Goal: Transaction & Acquisition: Purchase product/service

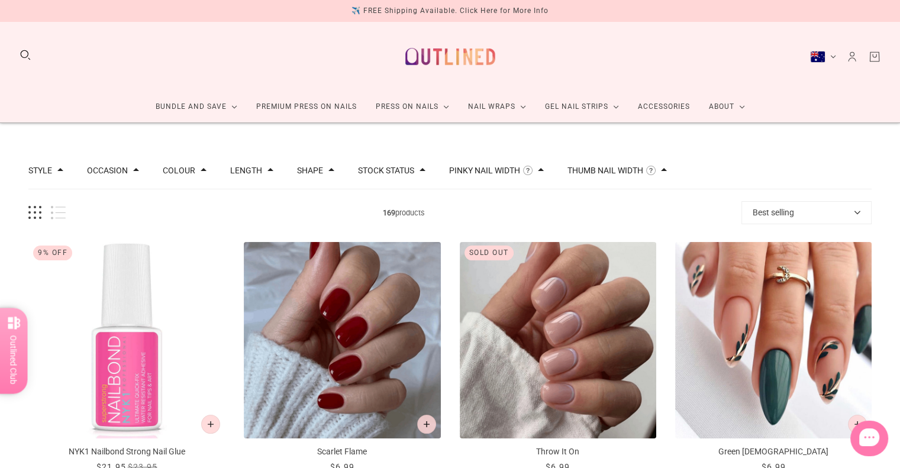
click at [616, 172] on button "Thumb Nail Width" at bounding box center [605, 170] width 76 height 8
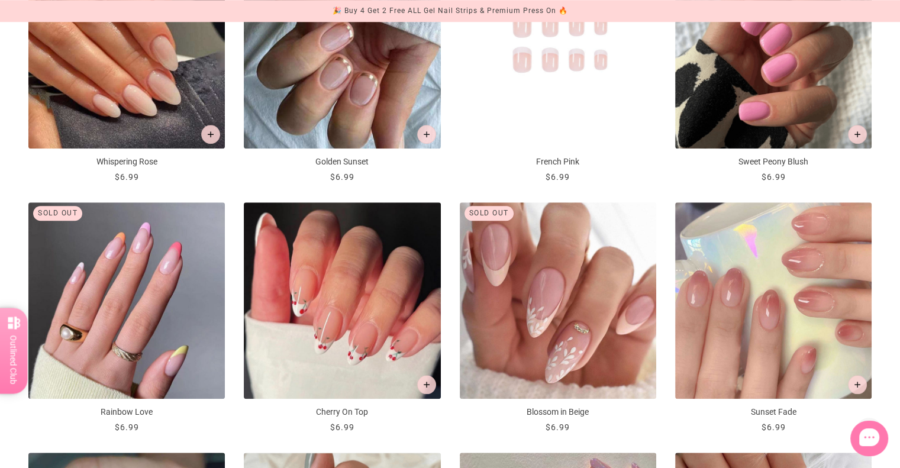
scroll to position [1044, 0]
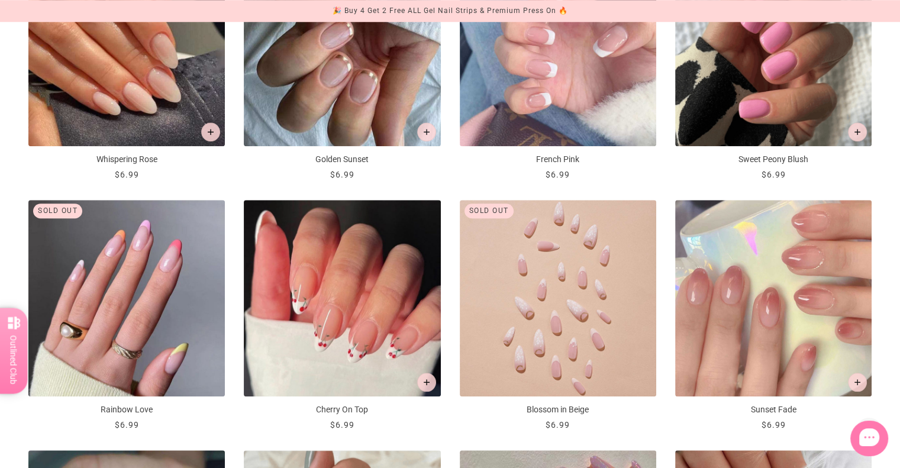
click at [549, 241] on img "Blossom in Beige" at bounding box center [558, 298] width 196 height 196
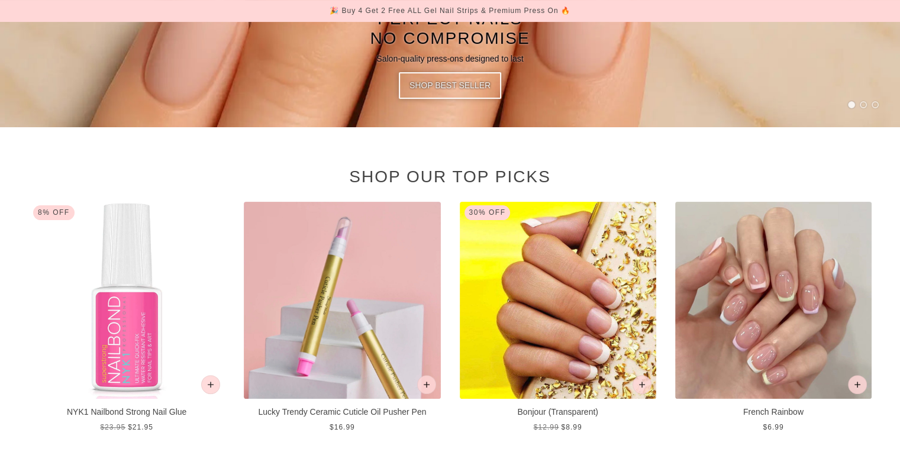
scroll to position [322, 0]
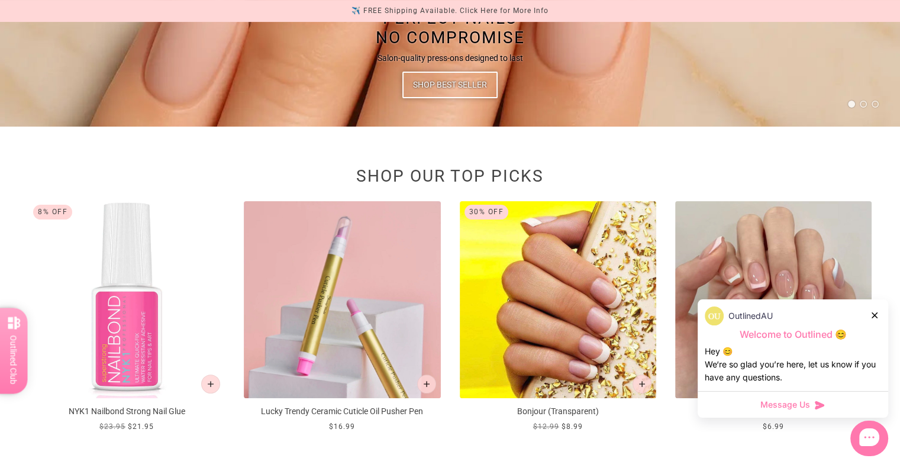
click at [871, 313] on div "OutlinedAU" at bounding box center [793, 315] width 176 height 19
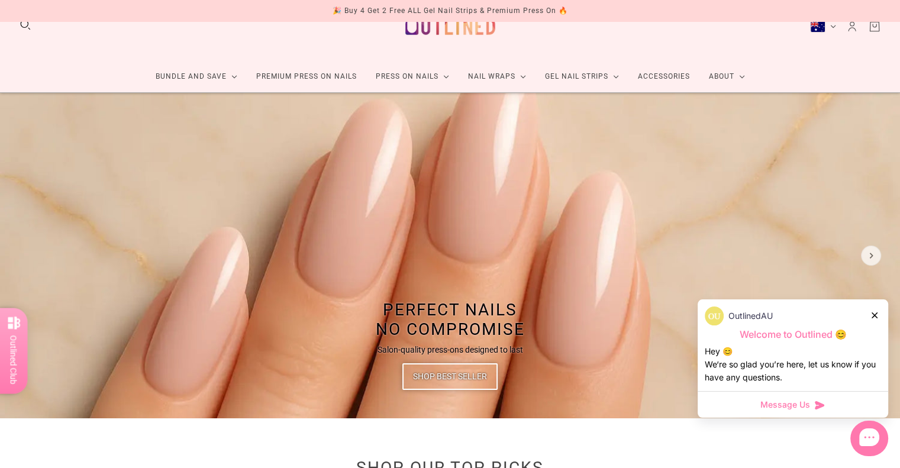
scroll to position [0, 0]
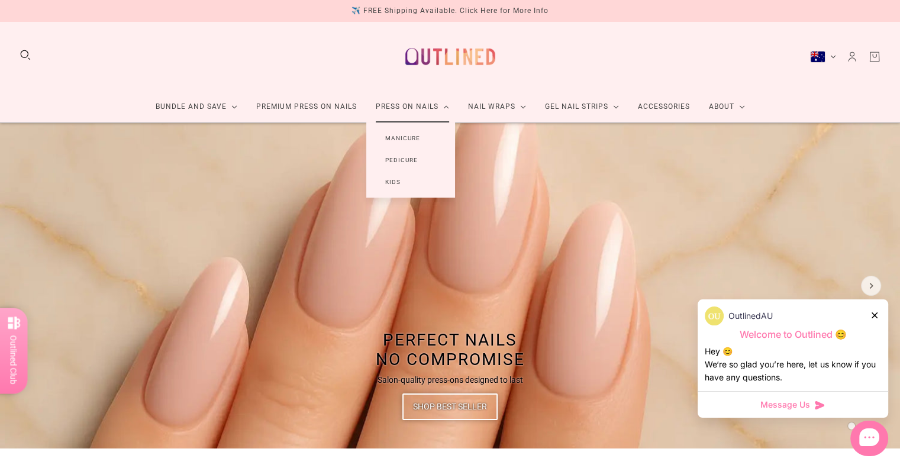
click at [414, 133] on link "Manicure" at bounding box center [402, 138] width 73 height 22
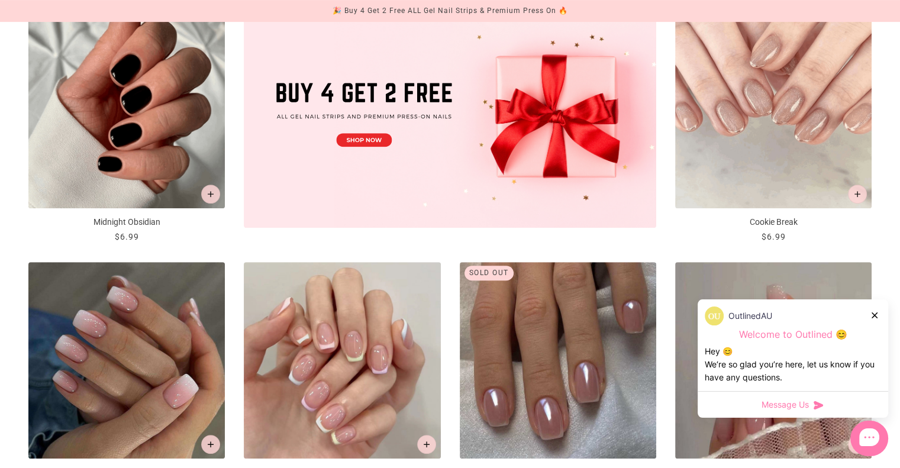
scroll to position [480, 0]
click at [875, 316] on icon at bounding box center [875, 315] width 6 height 6
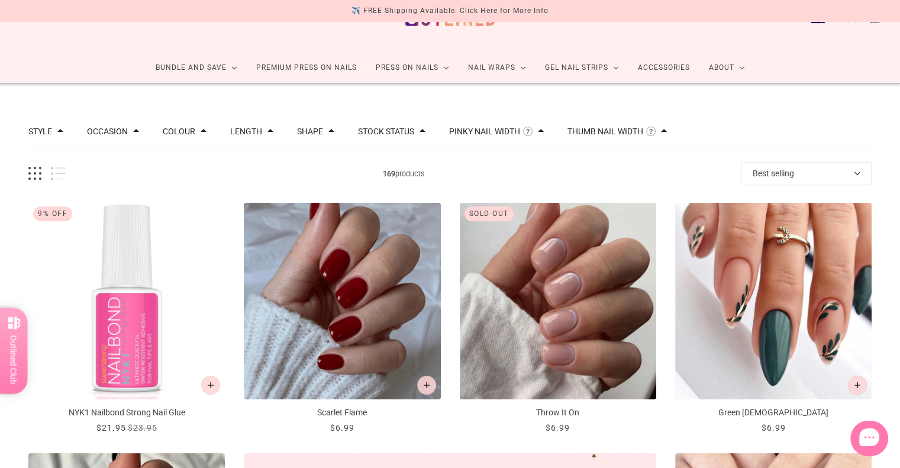
scroll to position [0, 0]
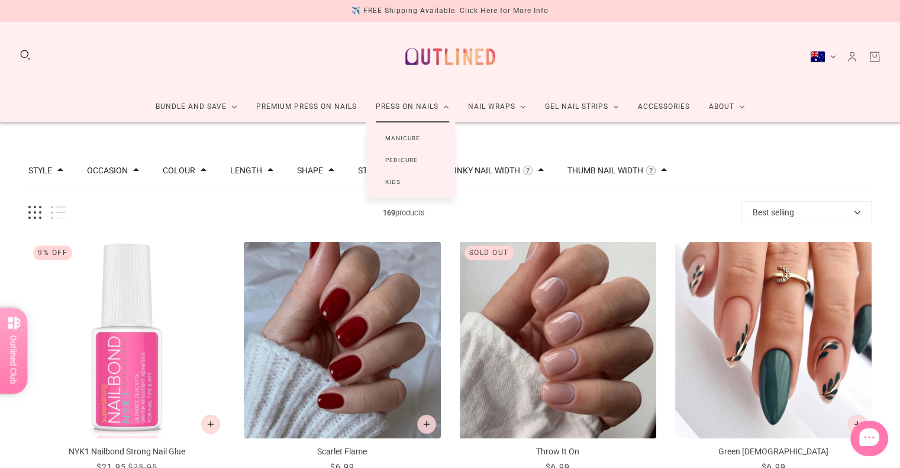
click at [401, 180] on link "Kids" at bounding box center [392, 182] width 53 height 22
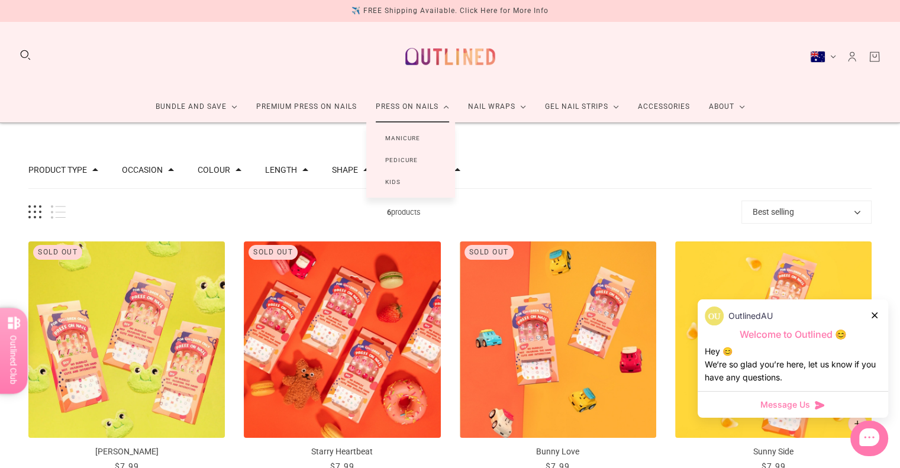
click at [409, 134] on link "Manicure" at bounding box center [402, 138] width 73 height 22
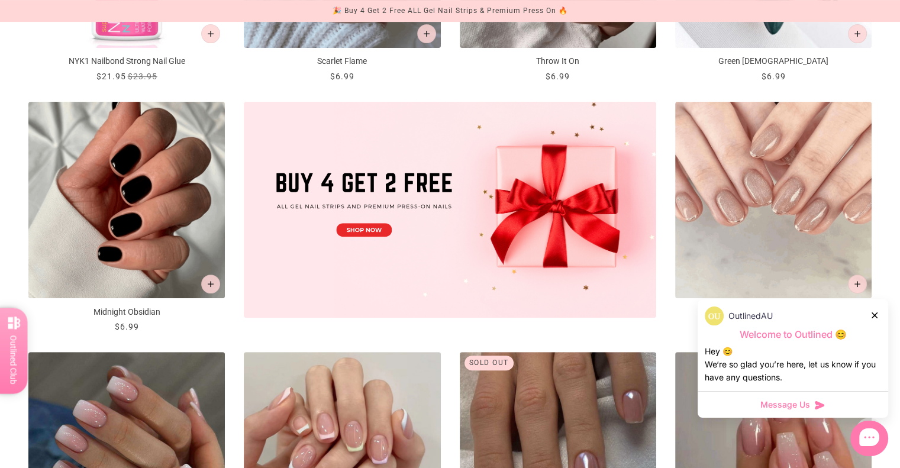
scroll to position [392, 0]
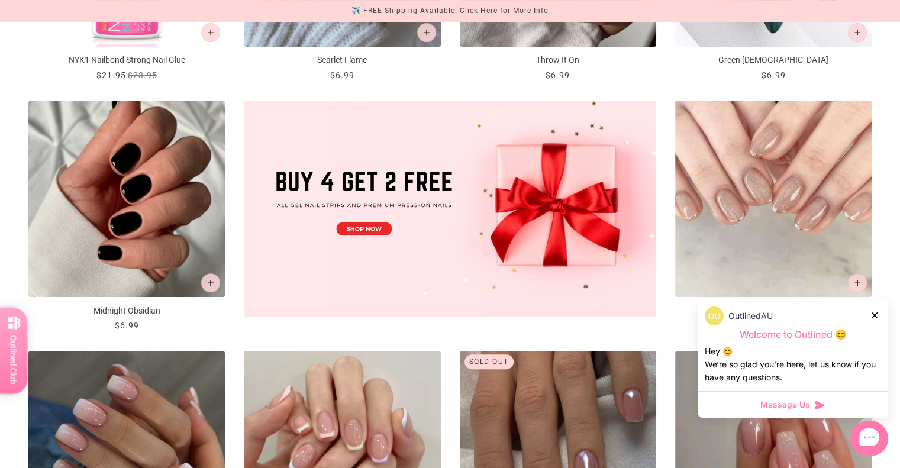
click at [873, 319] on div at bounding box center [875, 315] width 7 height 12
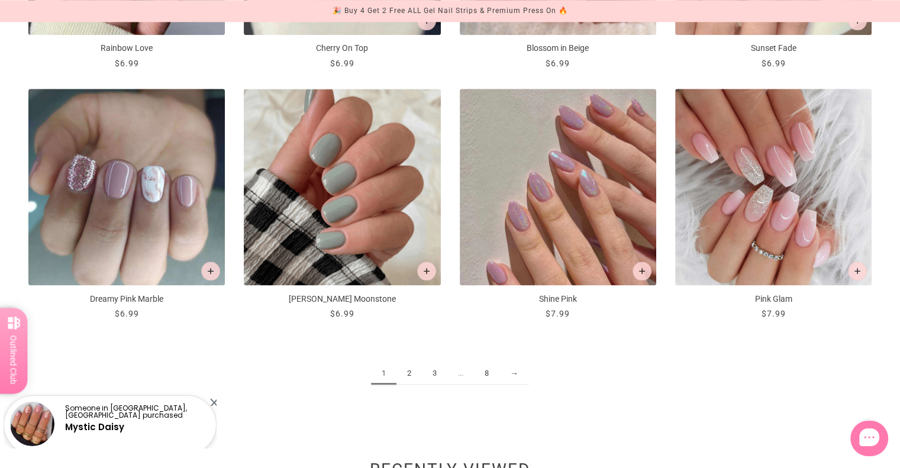
scroll to position [1405, 0]
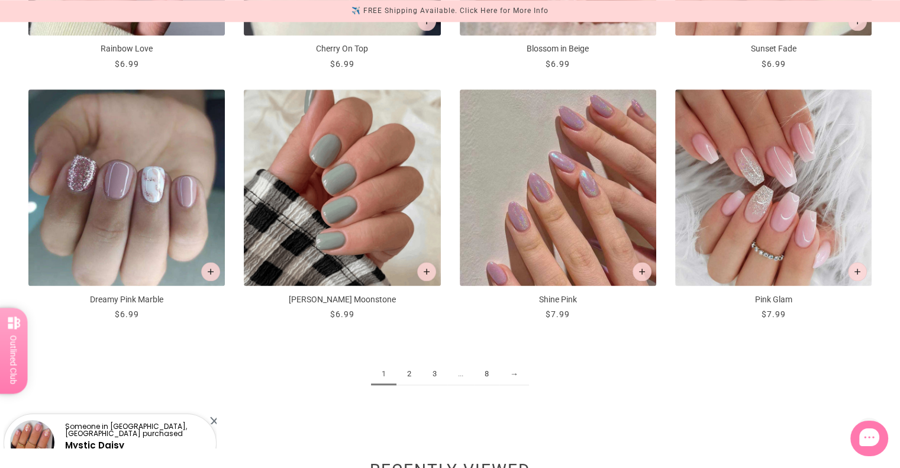
click at [412, 371] on link "2" at bounding box center [408, 374] width 25 height 22
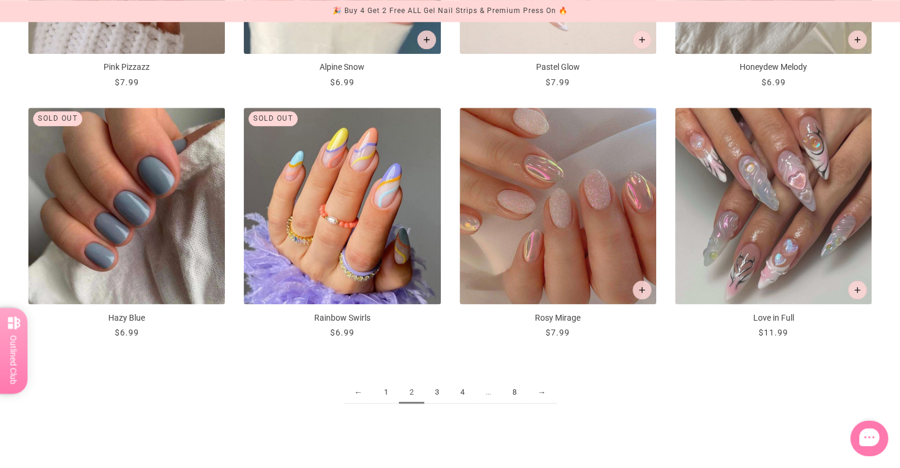
scroll to position [1389, 0]
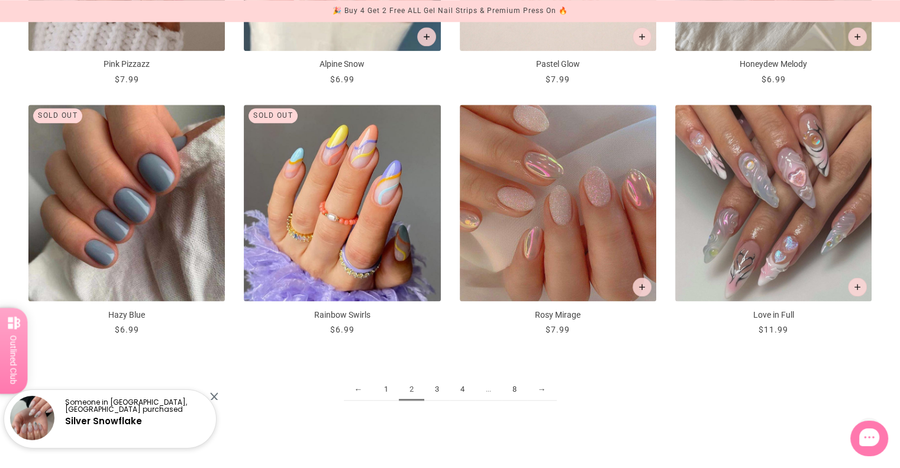
click at [438, 396] on link "3" at bounding box center [436, 390] width 25 height 22
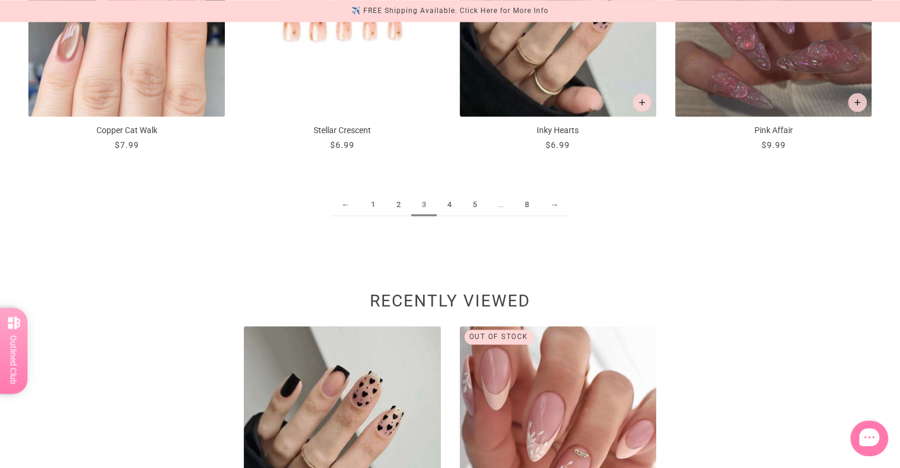
scroll to position [1573, 0]
click at [447, 210] on link "4" at bounding box center [449, 206] width 25 height 22
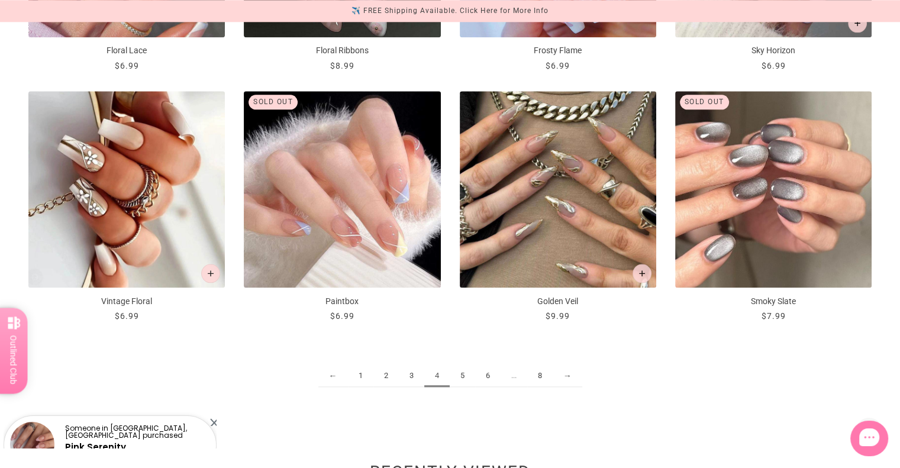
scroll to position [1404, 0]
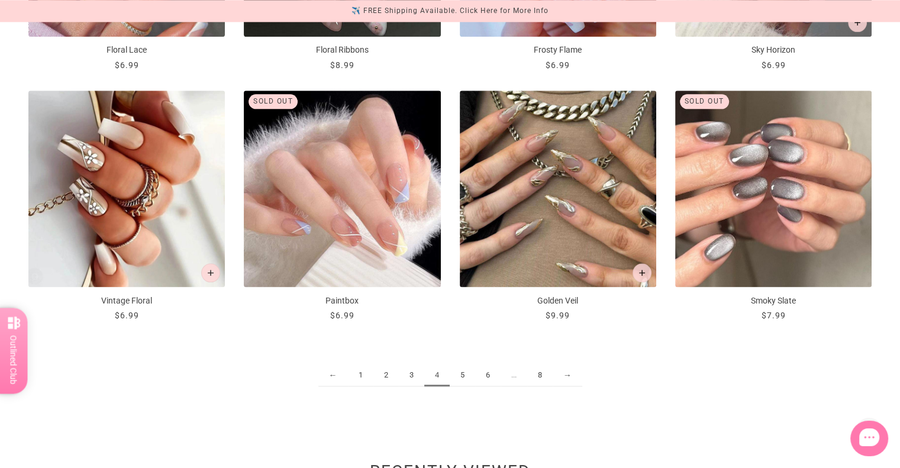
click at [467, 380] on link "5" at bounding box center [462, 375] width 25 height 22
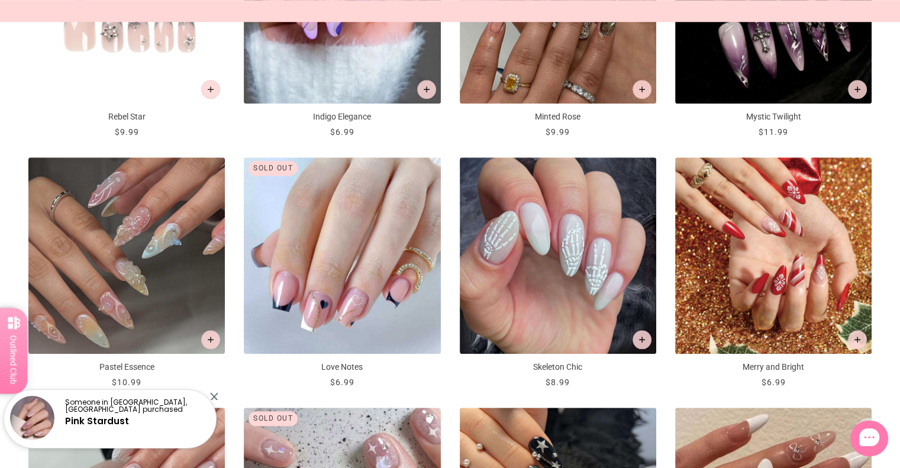
scroll to position [1086, 0]
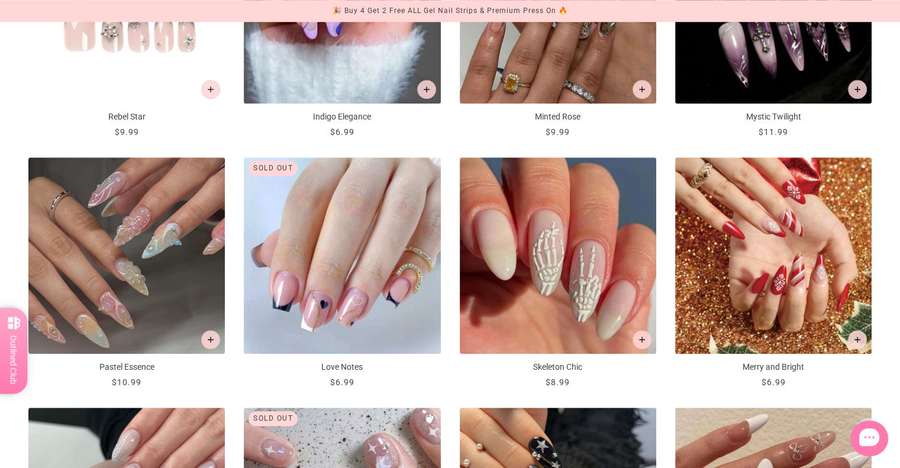
click at [542, 234] on img "Skeleton Chic" at bounding box center [558, 255] width 196 height 196
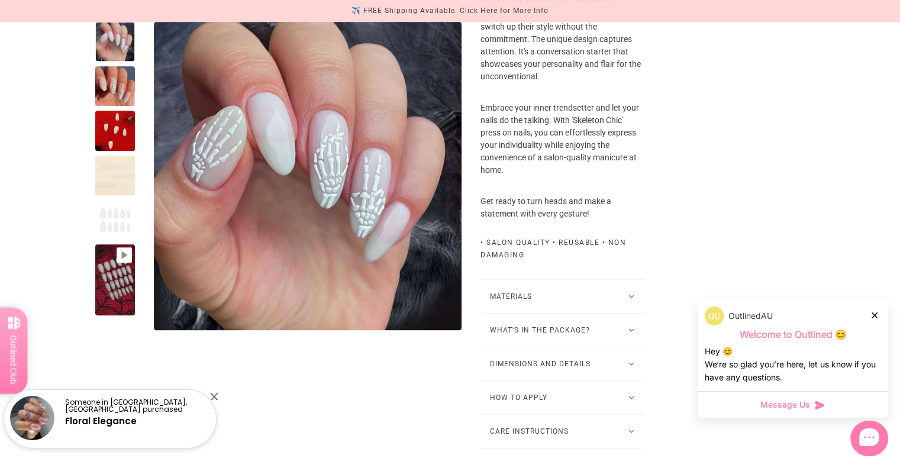
scroll to position [608, 0]
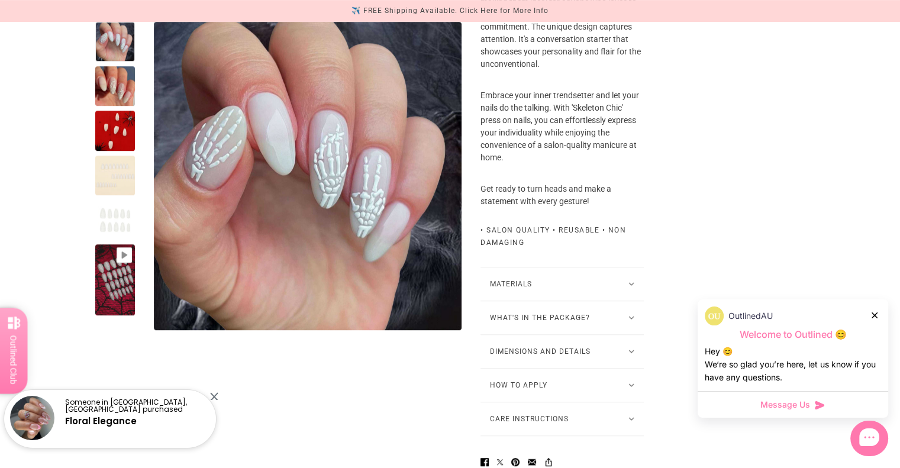
click at [632, 320] on icon at bounding box center [631, 318] width 6 height 4
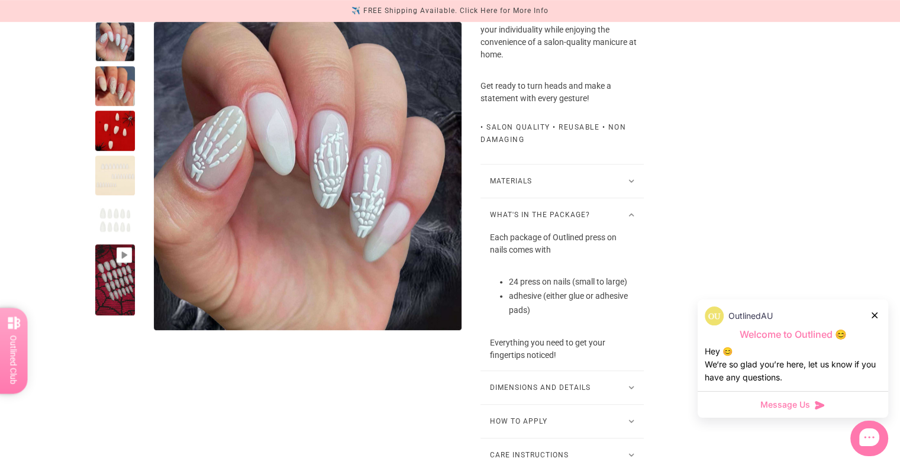
scroll to position [721, 0]
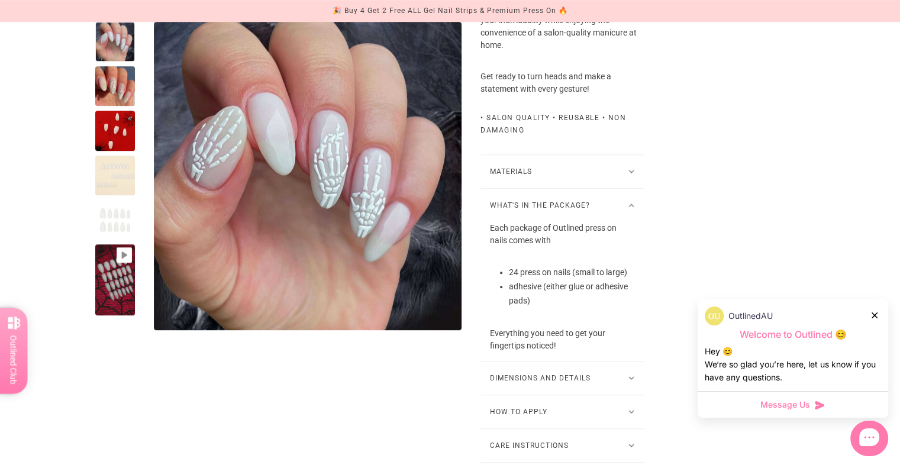
click at [565, 305] on li "adhesive (either glue or adhesive pads)" at bounding box center [571, 294] width 125 height 28
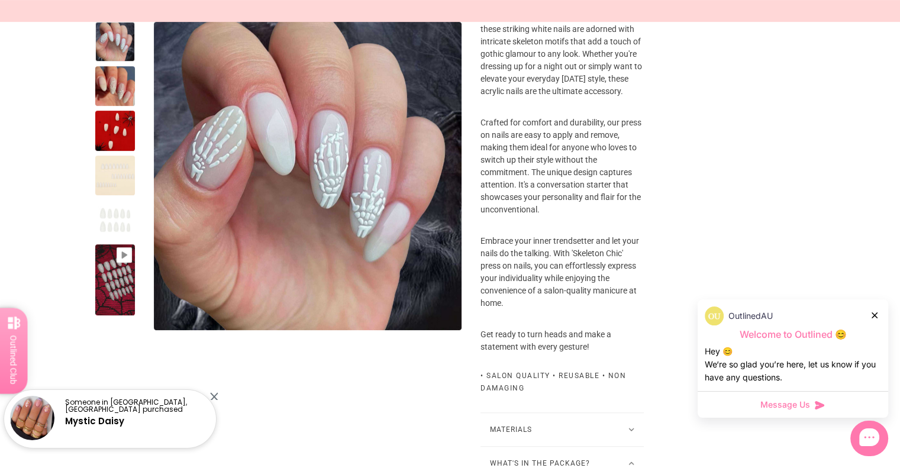
scroll to position [0, 0]
